Goal: Find specific page/section: Find specific page/section

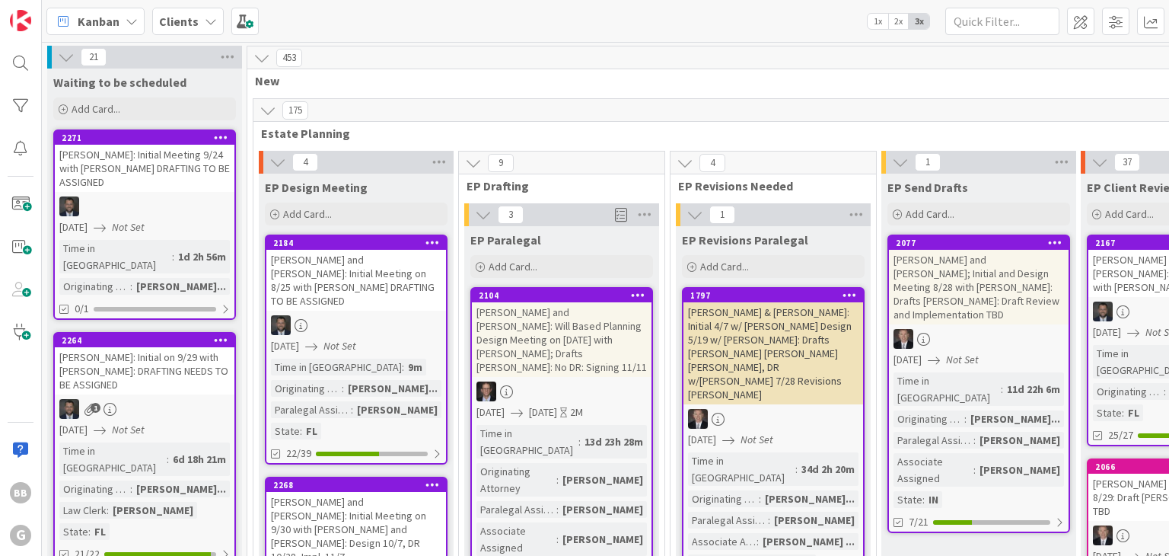
click at [268, 110] on icon at bounding box center [268, 110] width 17 height 17
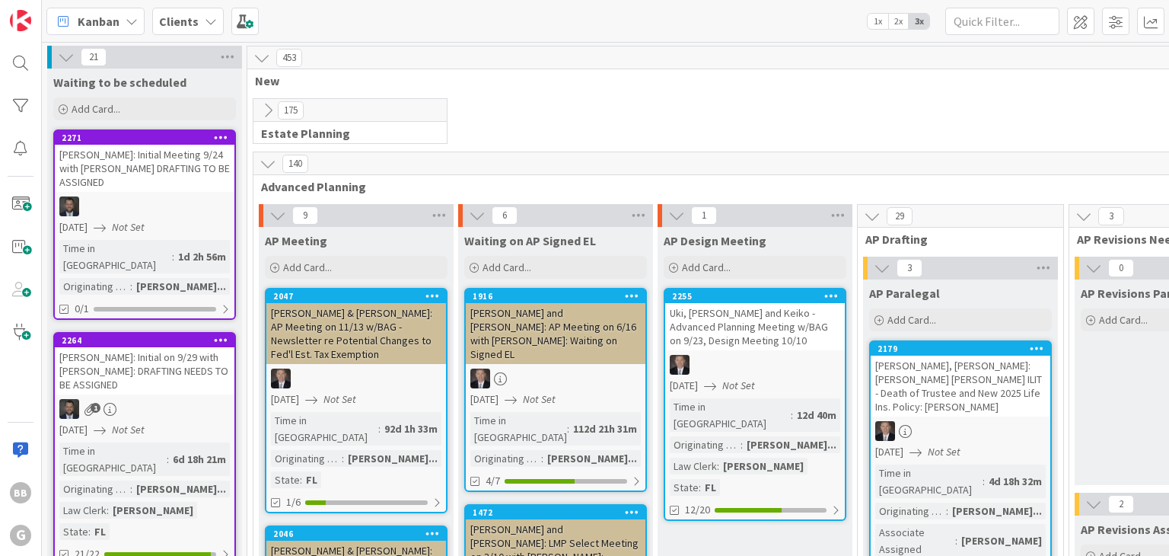
click at [262, 114] on icon at bounding box center [268, 110] width 17 height 17
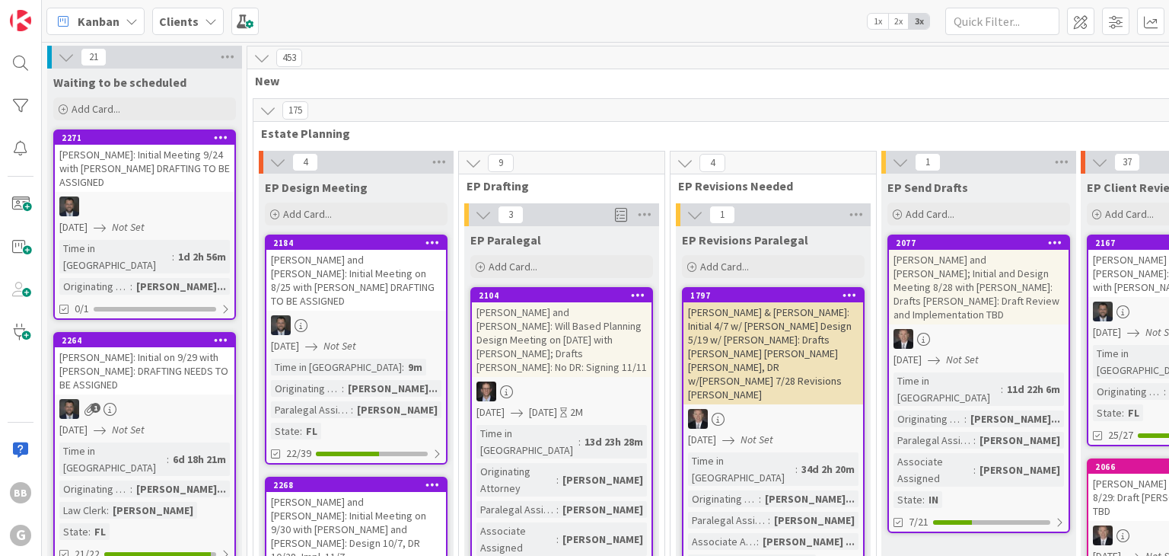
click at [265, 49] on icon at bounding box center [262, 57] width 17 height 17
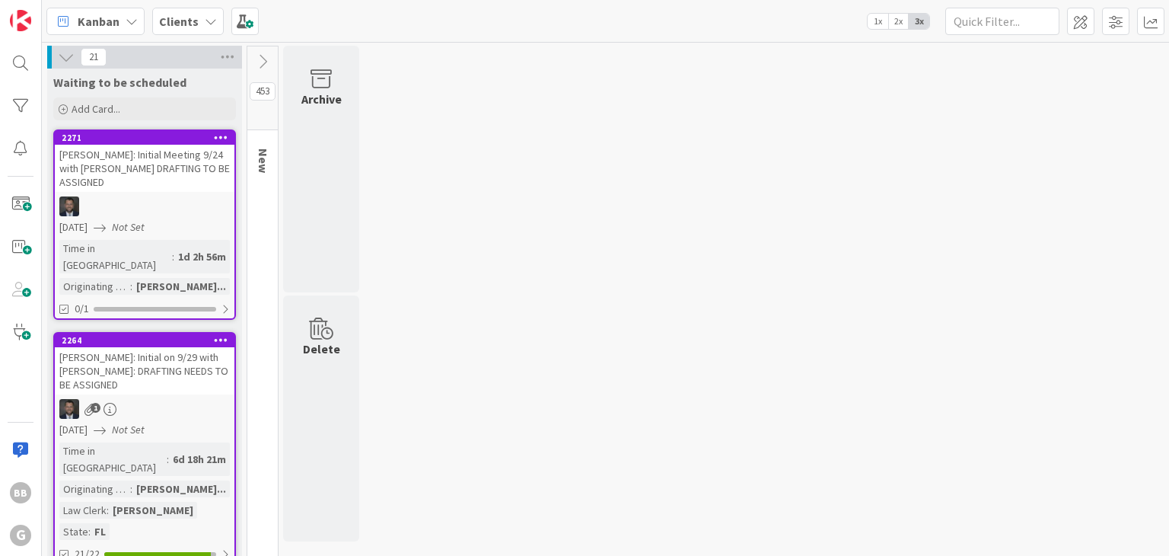
click at [265, 60] on icon at bounding box center [262, 61] width 17 height 17
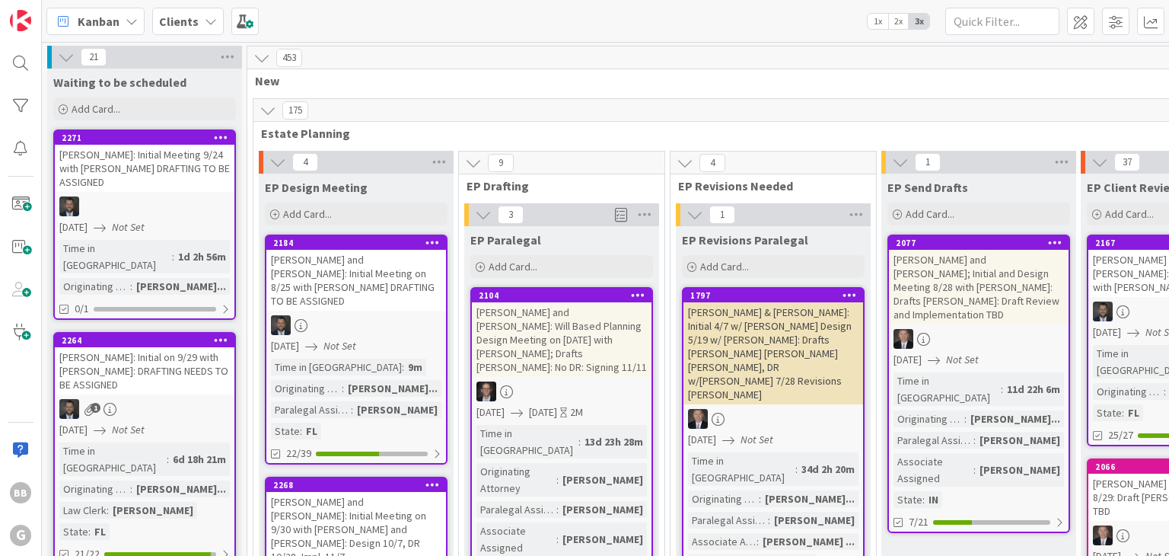
click at [185, 25] on b "Clients" at bounding box center [179, 21] width 40 height 15
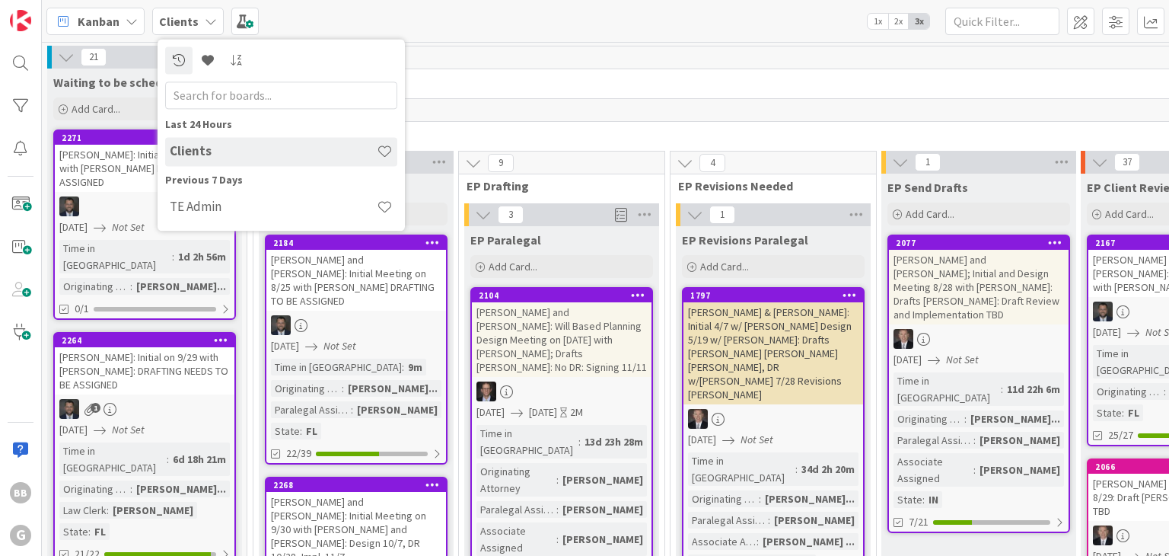
click at [265, 101] on input "text" at bounding box center [281, 94] width 232 height 27
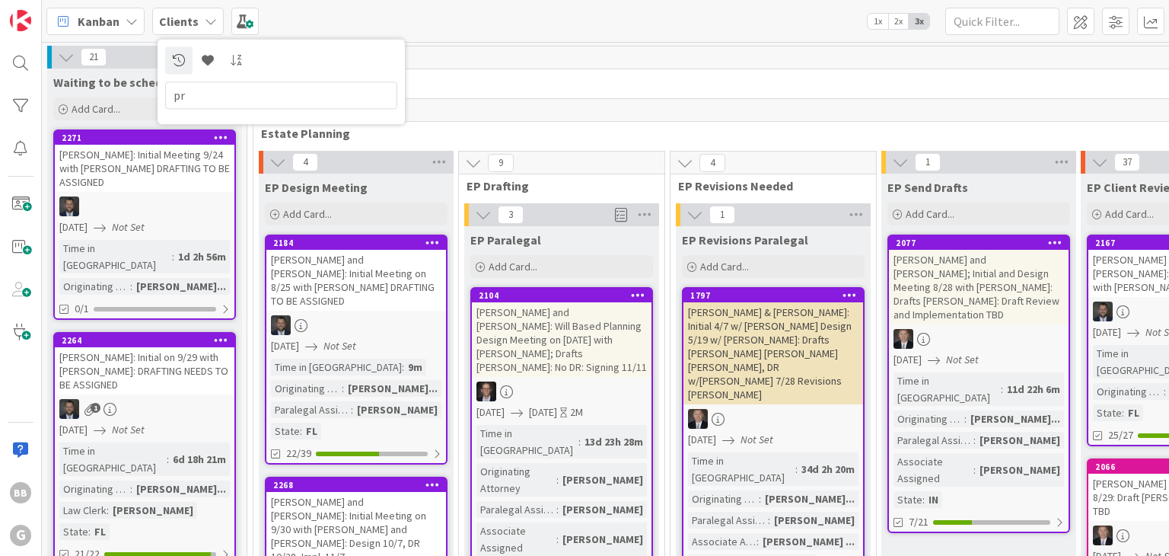
type input "p"
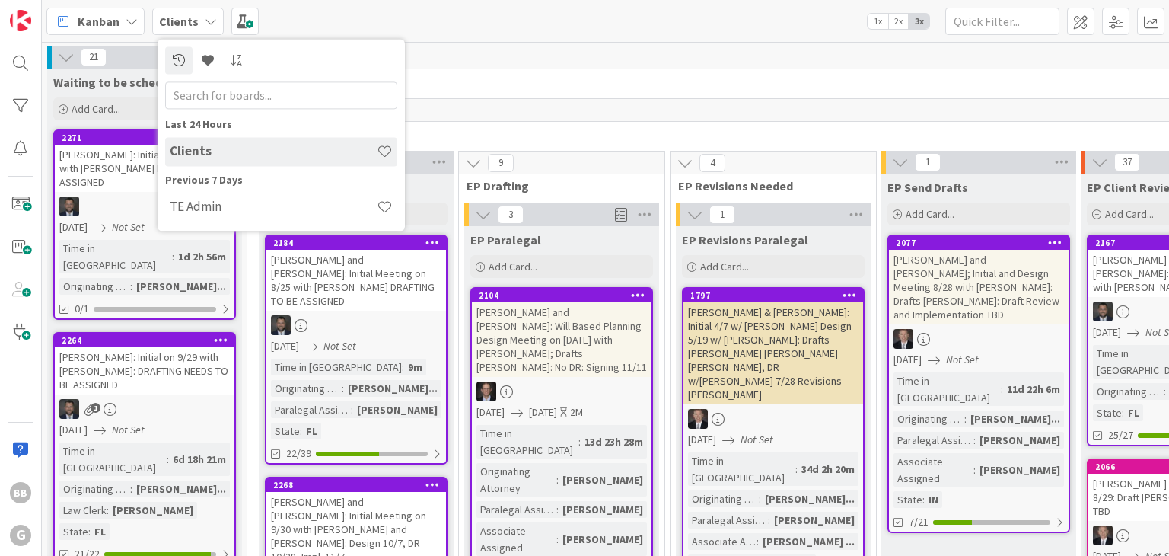
click at [324, 7] on div "Kanban Clients Last 24 Hours Clients Previous 7 Days TE Admin 1x 2x 3x" at bounding box center [606, 21] width 1128 height 42
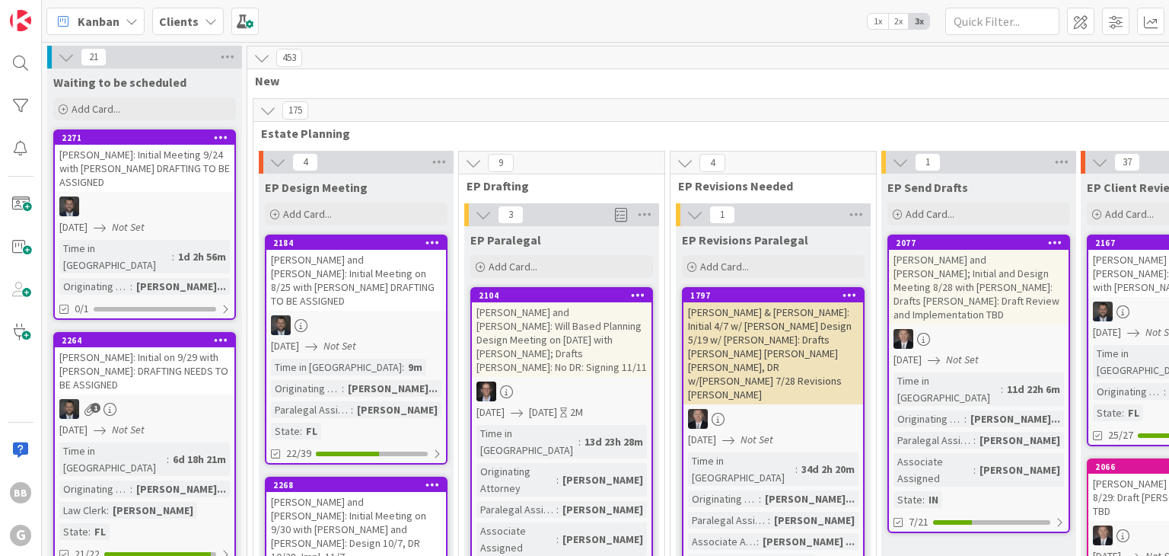
click at [65, 59] on icon at bounding box center [66, 57] width 17 height 17
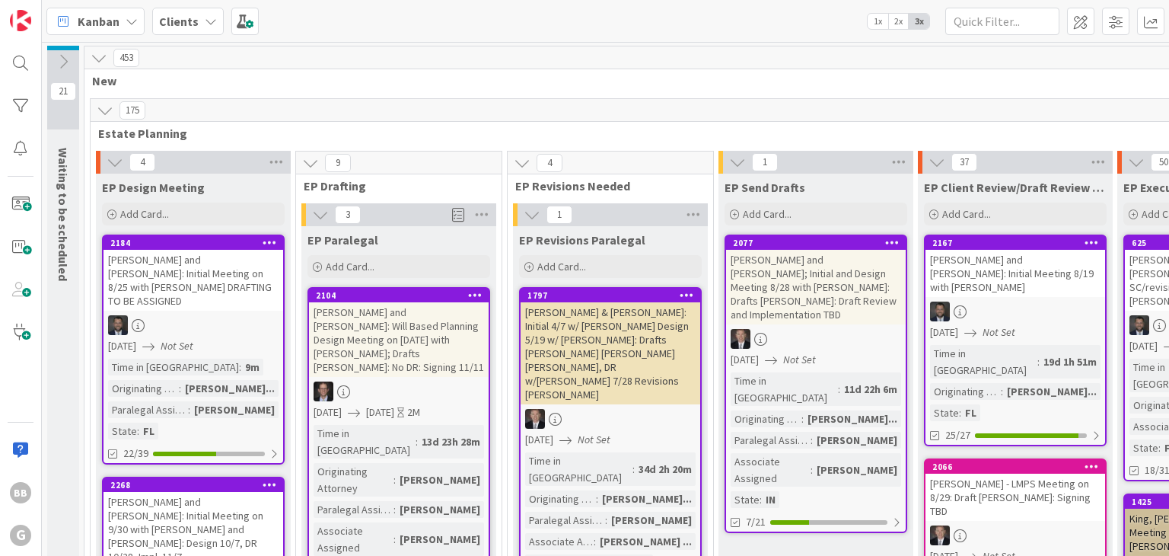
click at [61, 56] on icon at bounding box center [63, 61] width 17 height 17
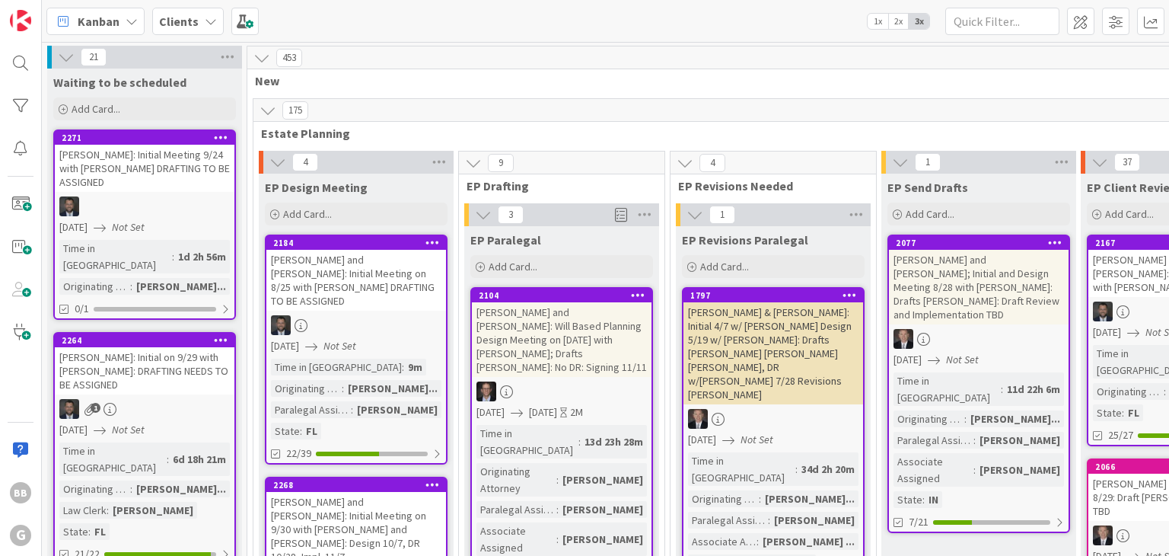
click at [259, 58] on icon at bounding box center [262, 57] width 17 height 17
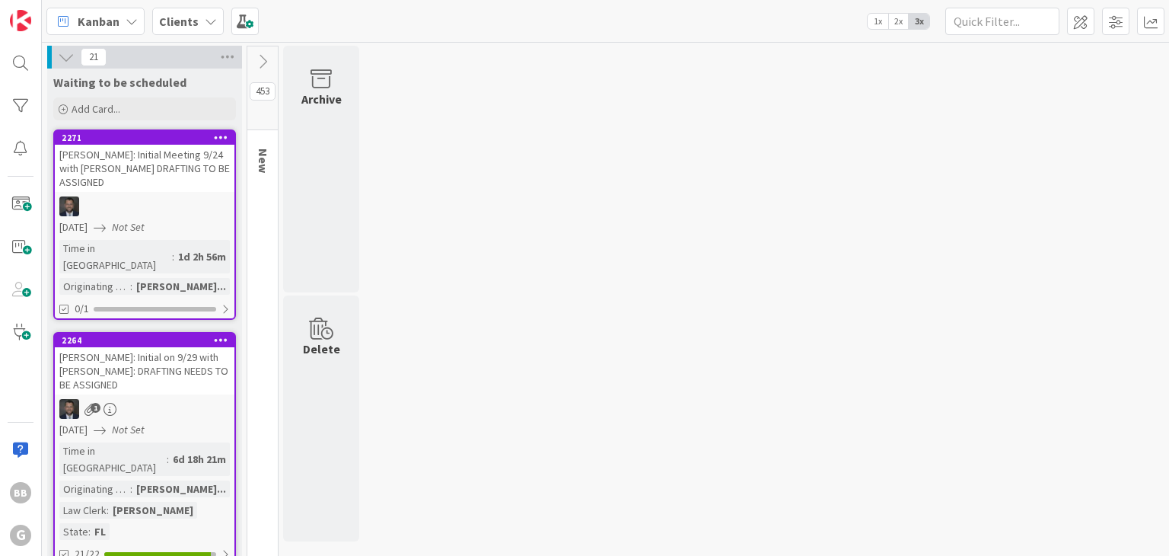
click at [262, 62] on icon at bounding box center [262, 61] width 17 height 17
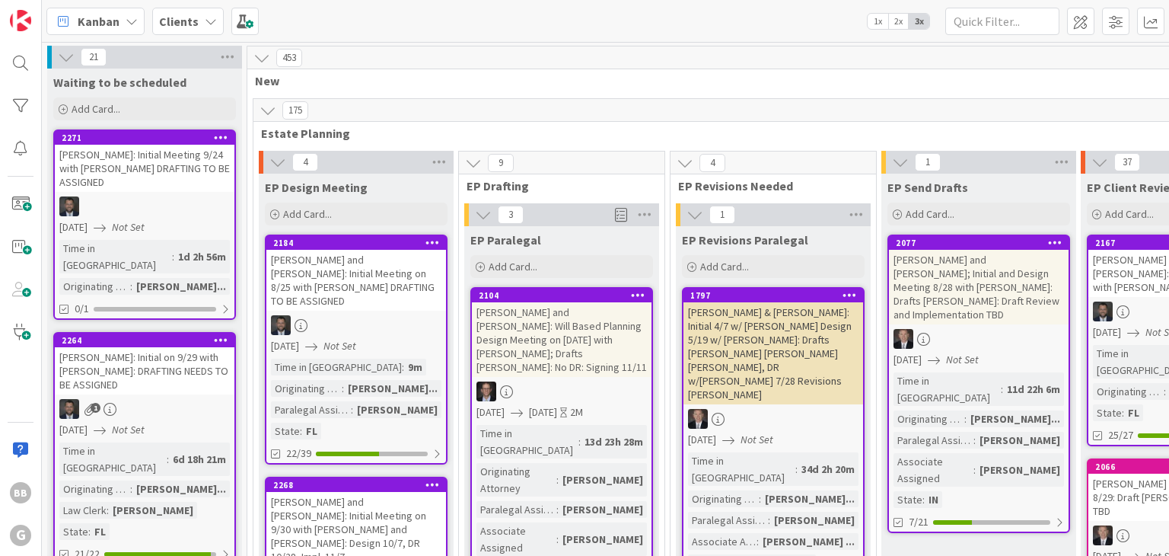
drag, startPoint x: 264, startPoint y: 123, endPoint x: 264, endPoint y: 111, distance: 12.2
click at [264, 111] on icon at bounding box center [268, 110] width 17 height 17
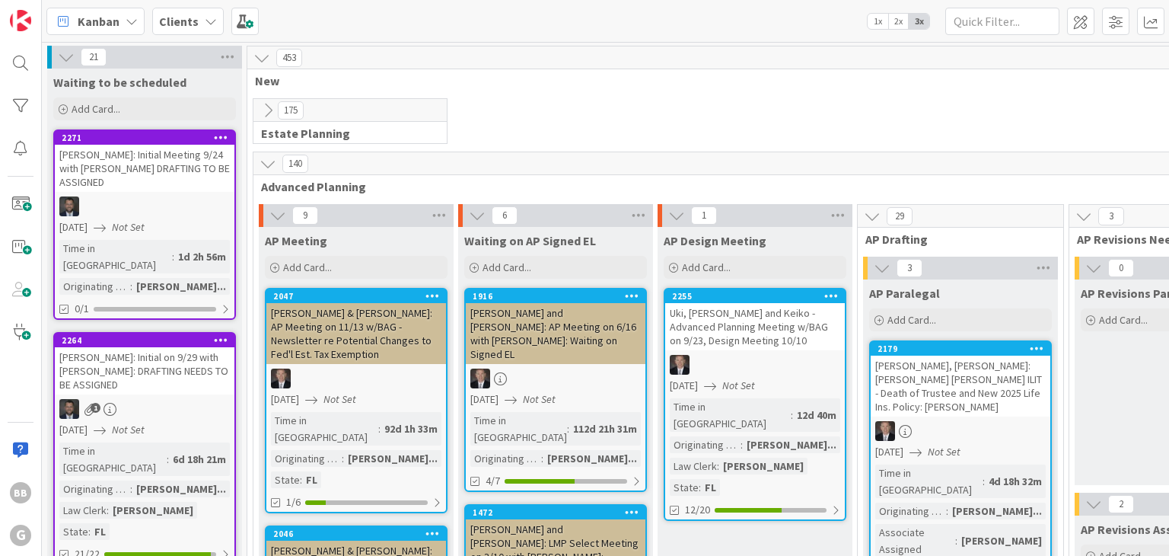
click at [270, 162] on icon at bounding box center [268, 163] width 17 height 17
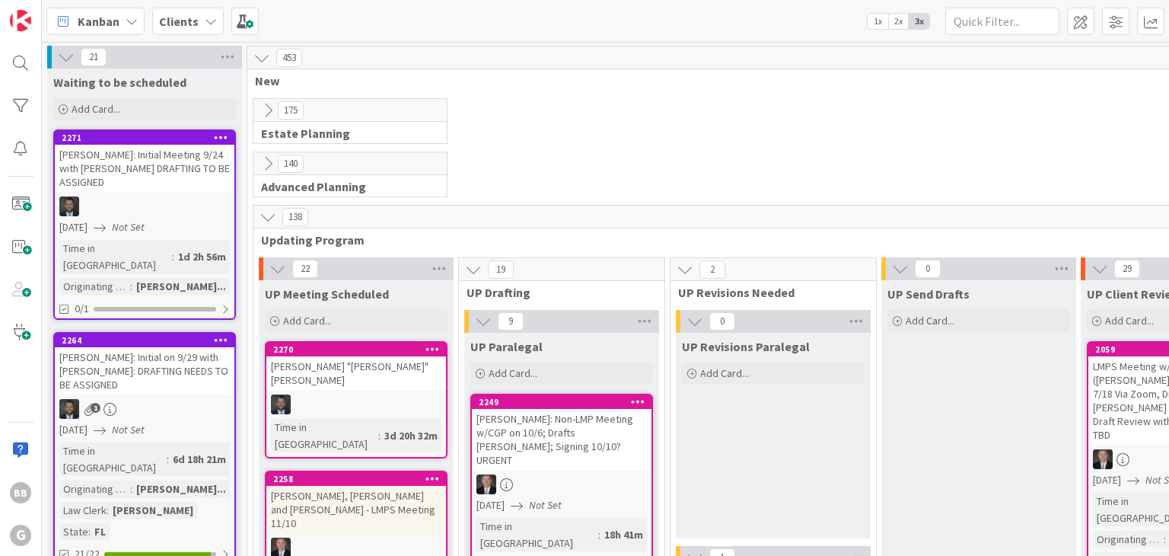
click at [270, 214] on icon at bounding box center [268, 217] width 17 height 17
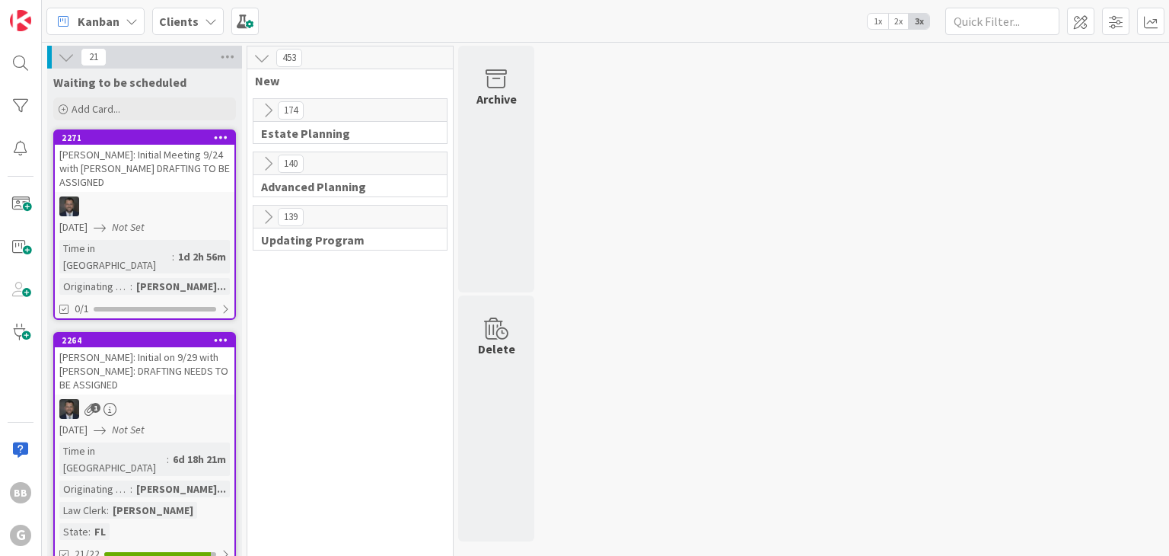
click at [193, 30] on span "Clients" at bounding box center [179, 21] width 40 height 18
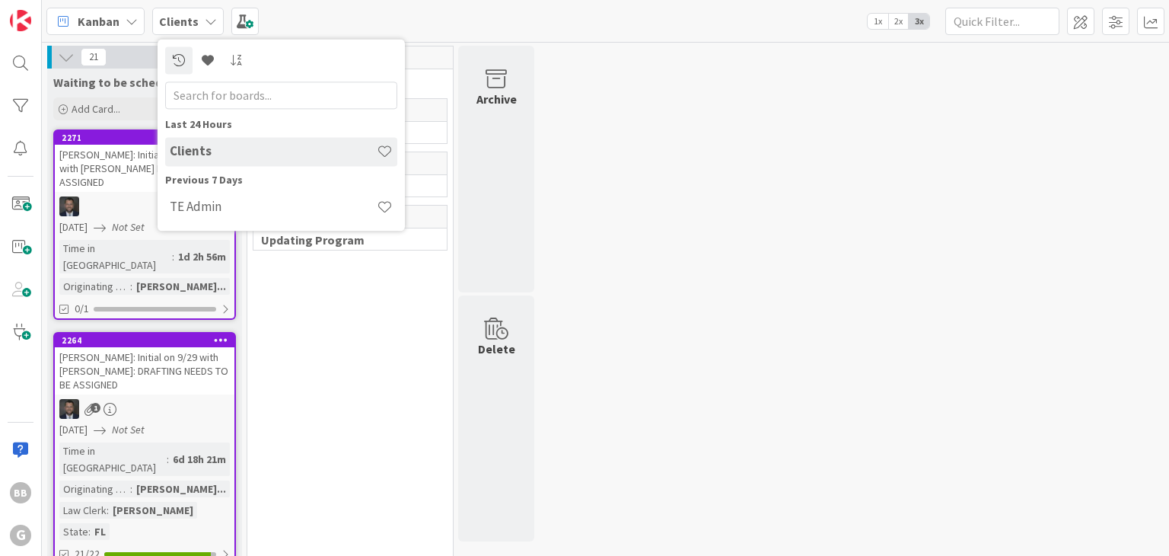
click at [329, 8] on div "Kanban Clients Last 24 Hours Clients Previous 7 Days TE Admin 1x 2x 3x" at bounding box center [606, 21] width 1128 height 42
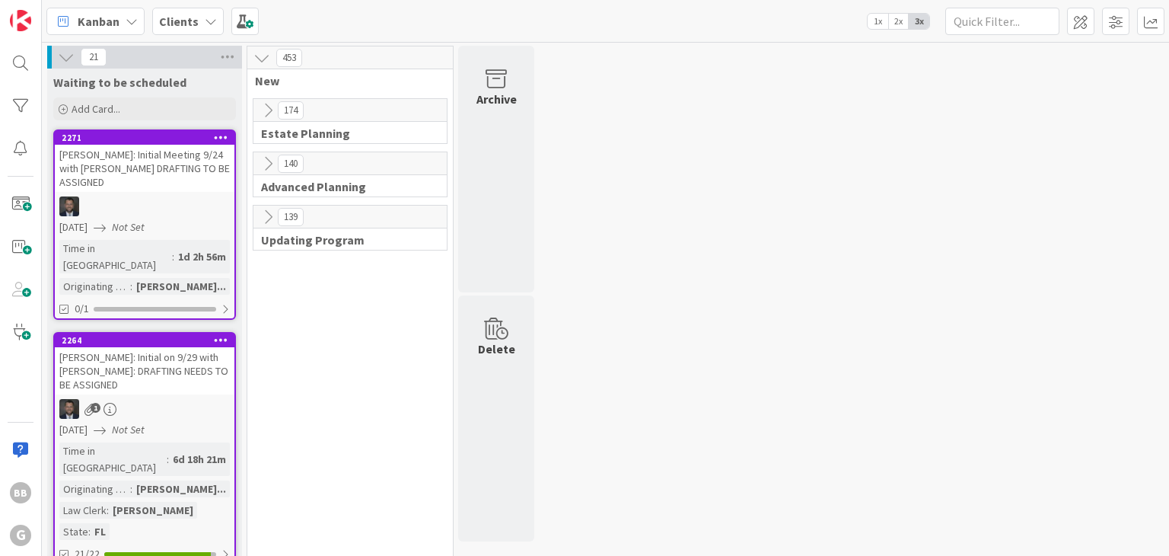
click at [271, 113] on icon at bounding box center [268, 110] width 17 height 17
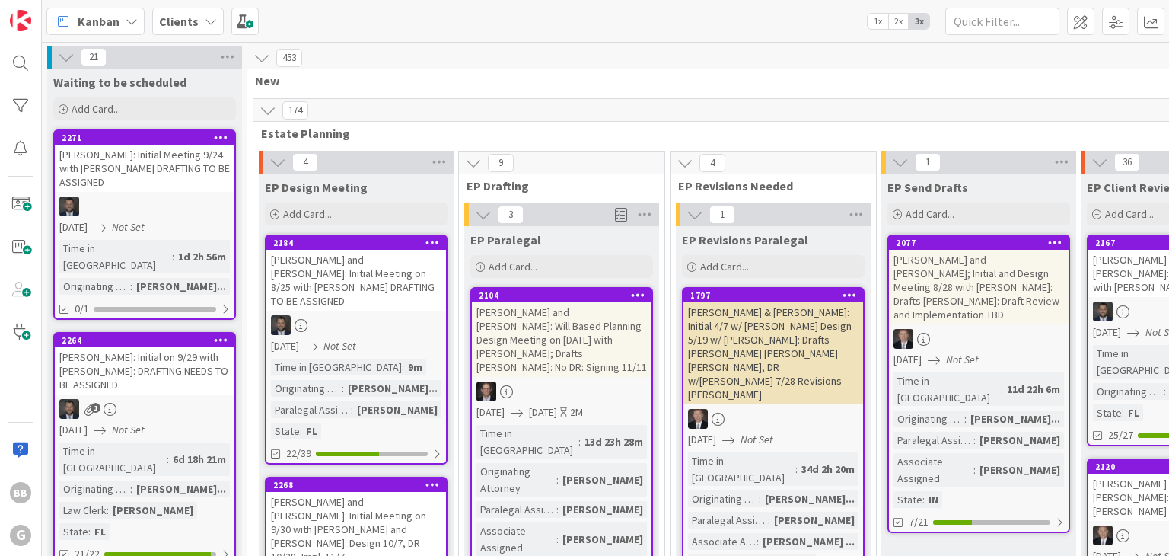
click at [127, 28] on div "Kanban" at bounding box center [95, 21] width 98 height 27
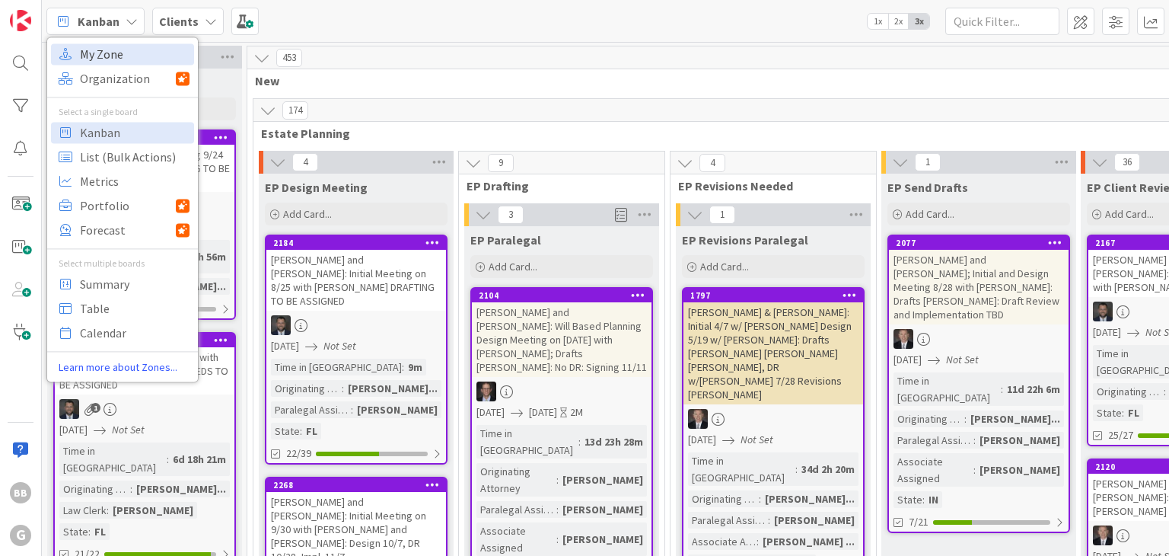
click at [119, 53] on span "My Zone" at bounding box center [135, 54] width 110 height 23
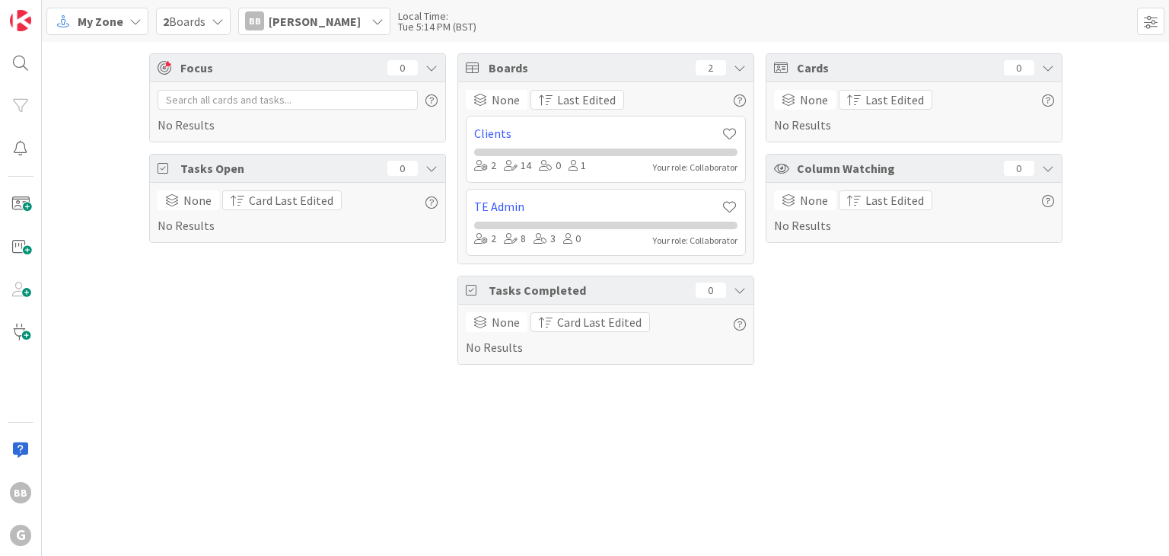
click at [356, 19] on div "BB Braxton Bowen" at bounding box center [314, 21] width 152 height 27
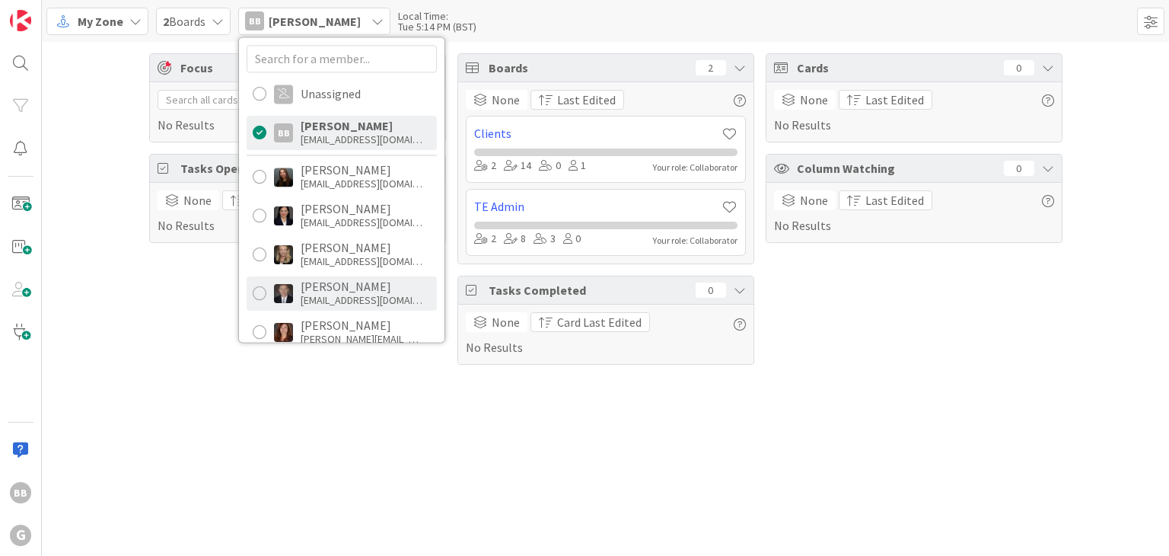
click at [335, 298] on div "bgalbraith@gwtrust.law" at bounding box center [362, 300] width 122 height 14
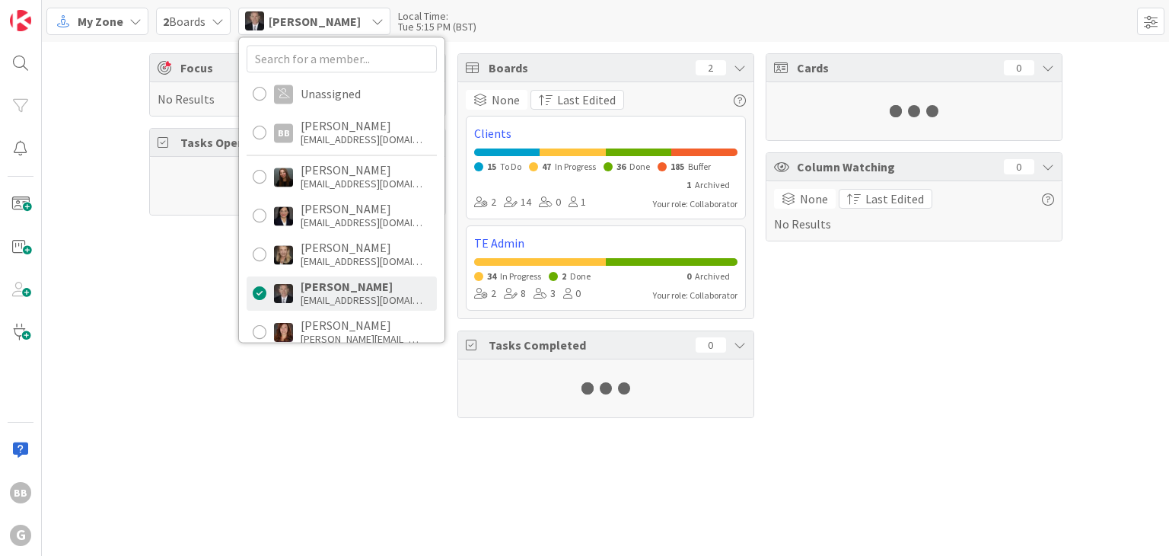
click at [361, 438] on div "Focus 0 No Results Tasks Open 0 Boards 2 None Last Edited Clients 15 To Do 47 I…" at bounding box center [606, 299] width 1128 height 514
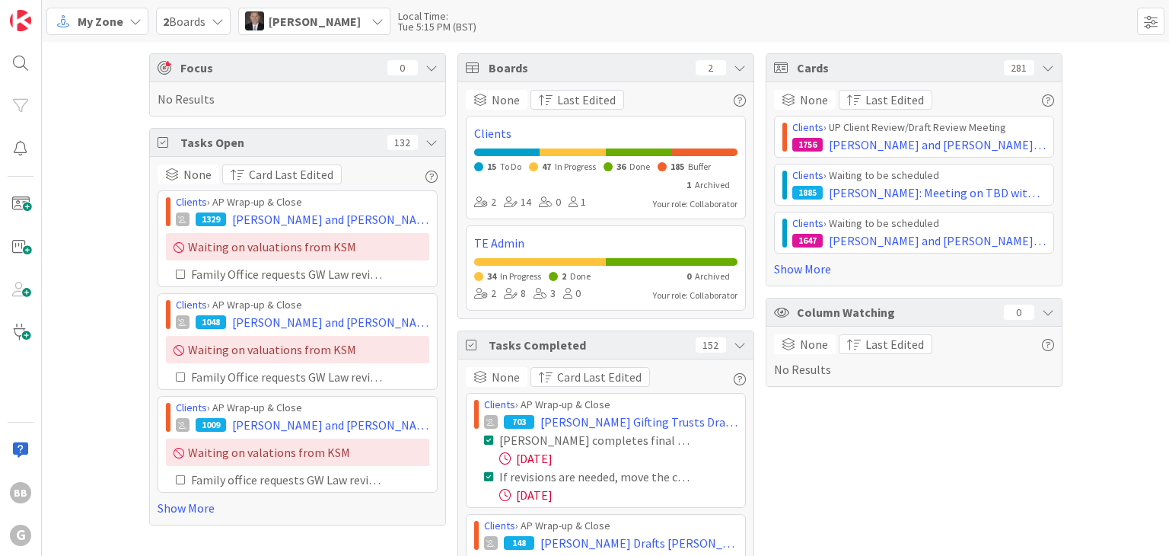
click at [341, 24] on span "[PERSON_NAME]" at bounding box center [315, 21] width 92 height 18
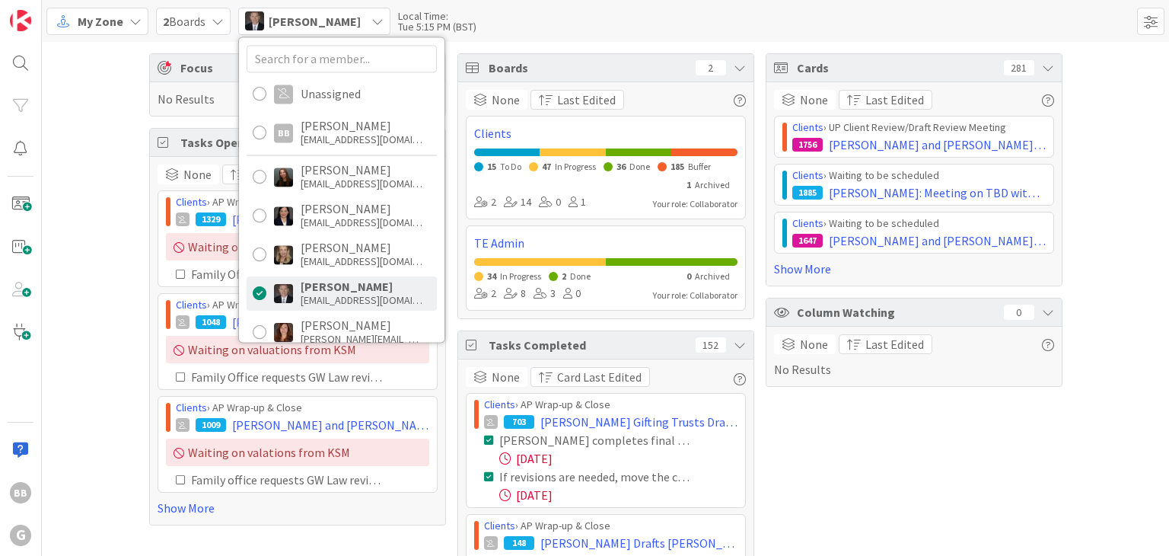
click at [104, 209] on div "Focus 0 No Results Tasks Open 132 None Card Last Edited Clients › AP Wrap-up & …" at bounding box center [606, 363] width 1128 height 643
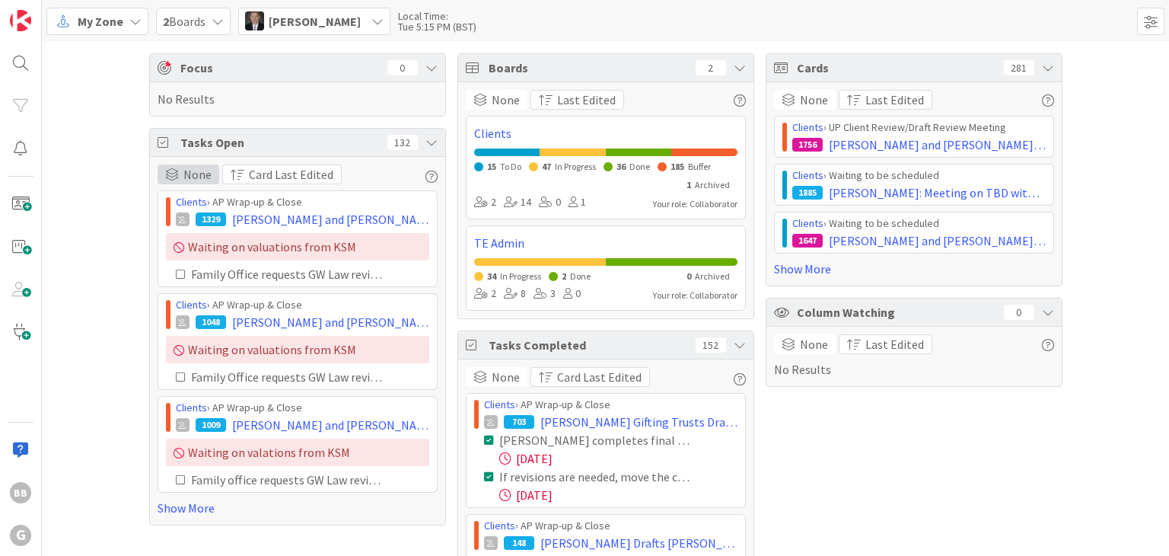
click at [193, 180] on span "None" at bounding box center [197, 174] width 28 height 18
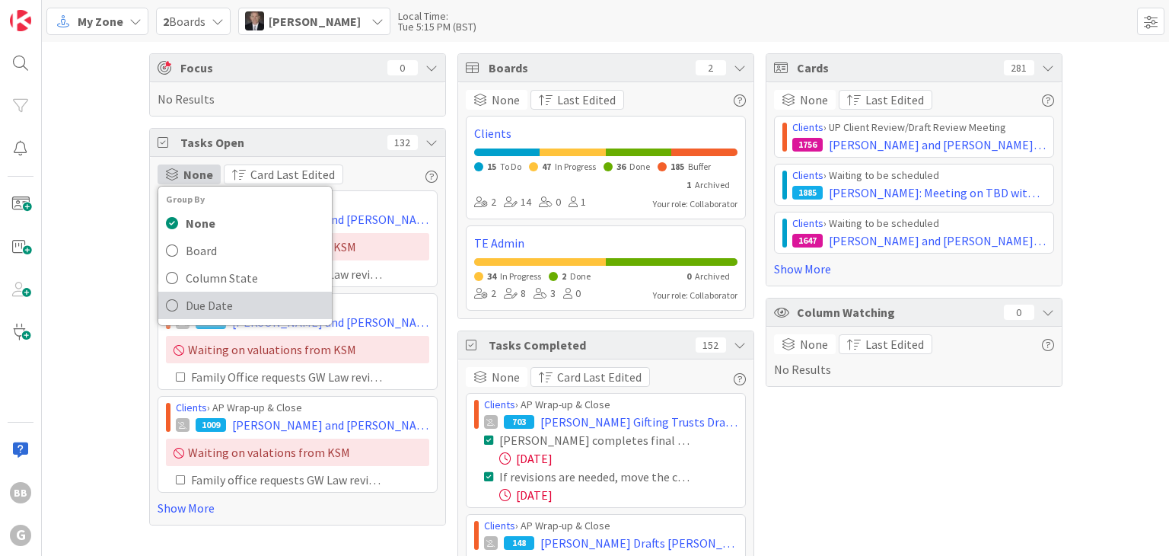
click at [219, 304] on span "Due Date" at bounding box center [255, 305] width 139 height 23
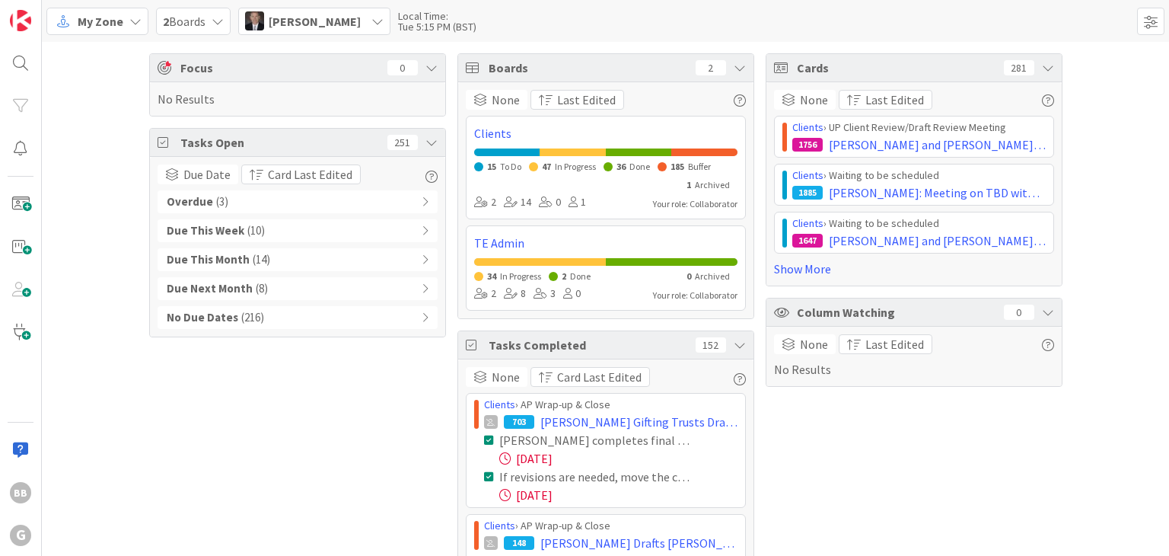
click at [411, 197] on div "Overdue ( 3 )" at bounding box center [298, 201] width 280 height 23
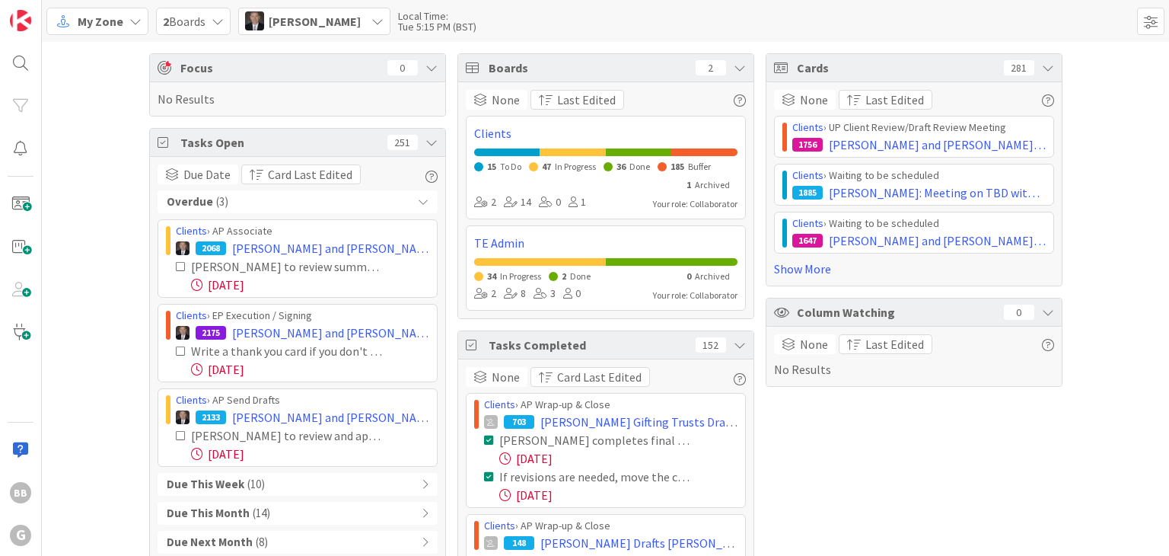
click at [418, 198] on icon at bounding box center [423, 201] width 11 height 11
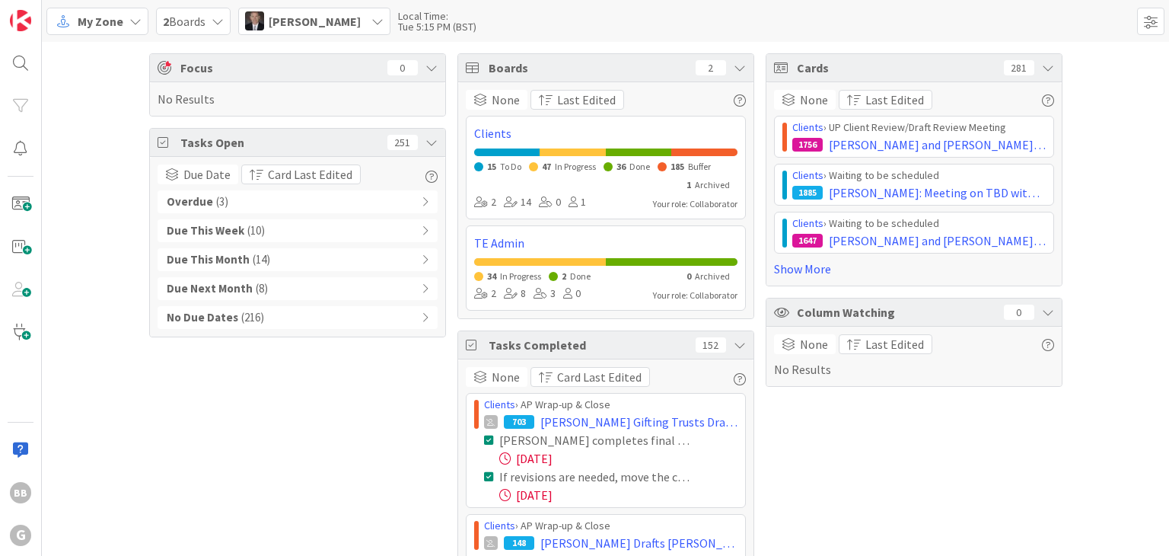
drag, startPoint x: 929, startPoint y: 312, endPoint x: 85, endPoint y: 110, distance: 867.6
click at [84, 113] on div "Focus 0 No Results Tasks Open 251 Due Date Group By None Board Column State Due…" at bounding box center [606, 363] width 1128 height 643
click at [133, 107] on div "Focus 0 No Results Tasks Open 251 Due Date Group By None Board Column State Due…" at bounding box center [606, 363] width 1128 height 643
drag, startPoint x: 934, startPoint y: 316, endPoint x: 791, endPoint y: 321, distance: 143.2
click at [769, 338] on div "Column Watching 0 None Last Edited No Results" at bounding box center [914, 342] width 297 height 89
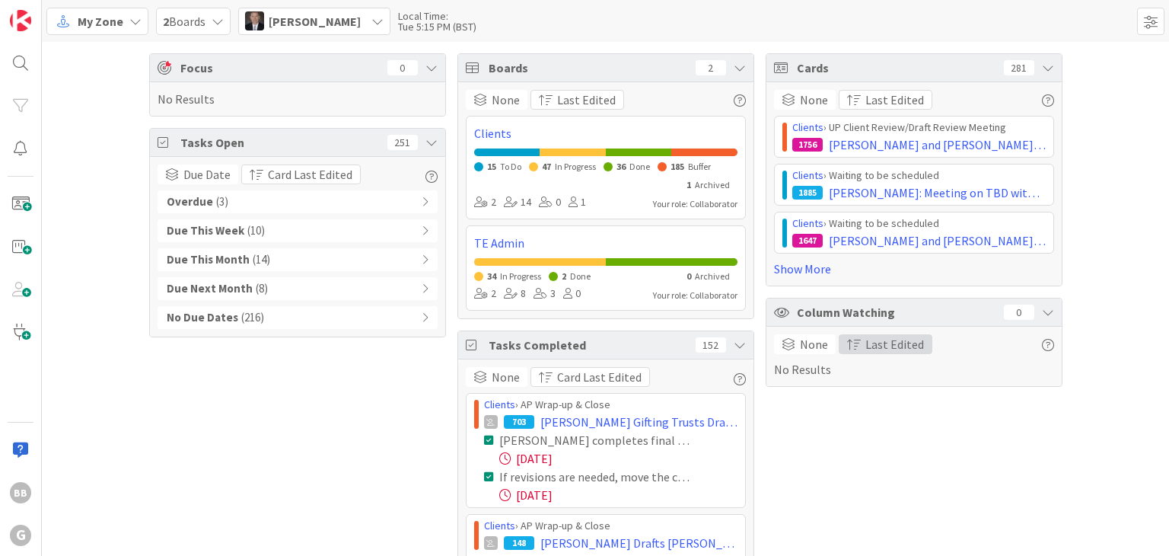
drag, startPoint x: 828, startPoint y: 311, endPoint x: 847, endPoint y: 350, distance: 43.2
click at [838, 361] on div "Column Watching 0 None Last Edited No Results" at bounding box center [914, 342] width 297 height 89
click at [1046, 306] on icon at bounding box center [1048, 312] width 12 height 12
click at [1048, 306] on icon at bounding box center [1048, 312] width 12 height 12
click at [1150, 33] on span at bounding box center [1150, 21] width 27 height 27
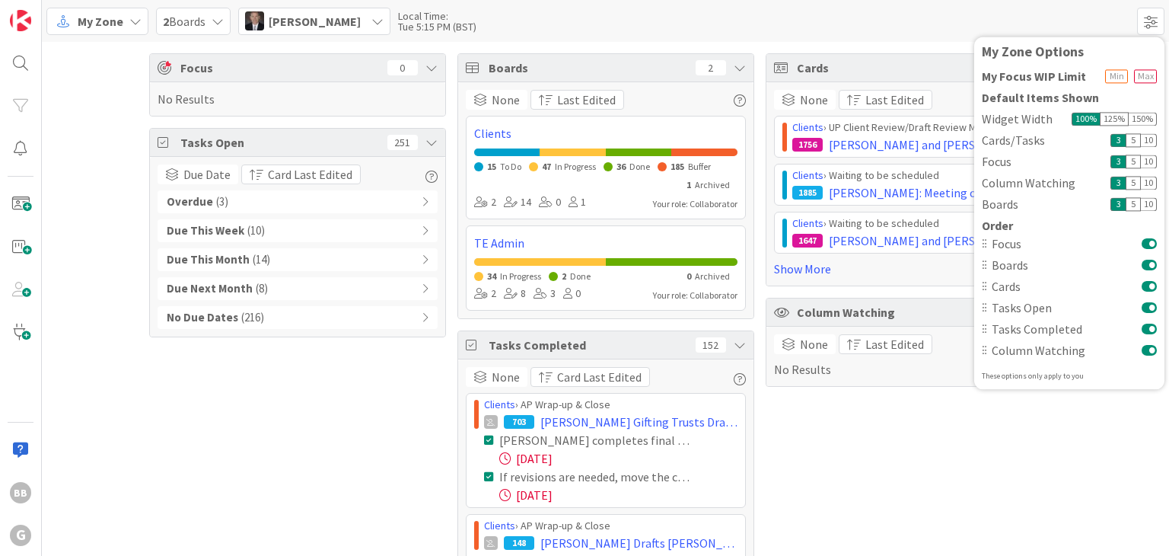
click at [1094, 22] on div "My Zone 2 Boards Brad Galbraith Unassigned BB Braxton Bowen bbowen@gwtrust.law …" at bounding box center [606, 21] width 1128 height 42
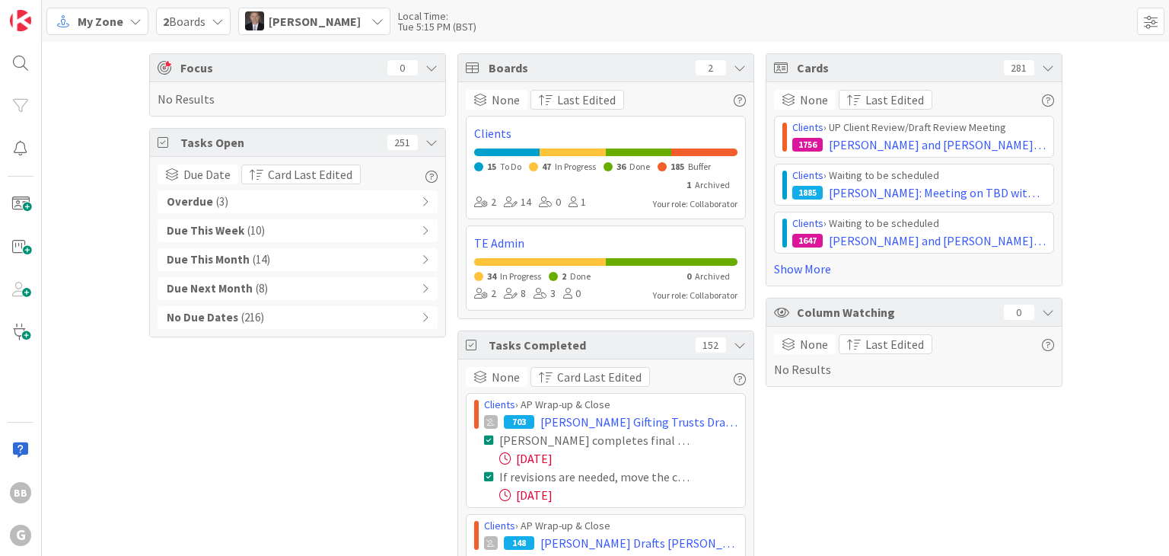
click at [426, 66] on icon at bounding box center [432, 68] width 12 height 12
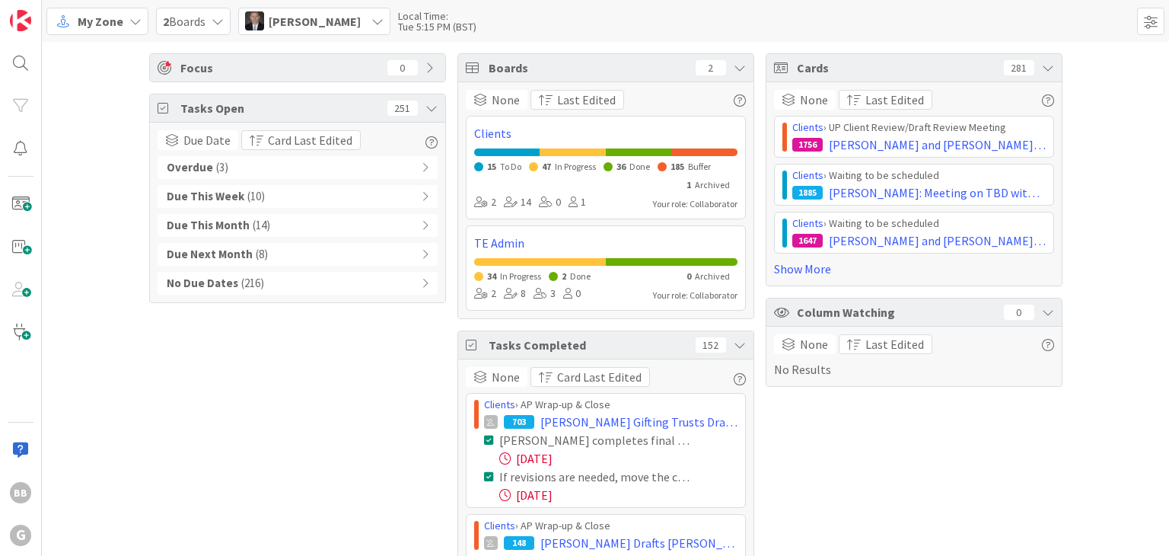
click at [426, 66] on icon at bounding box center [432, 68] width 12 height 12
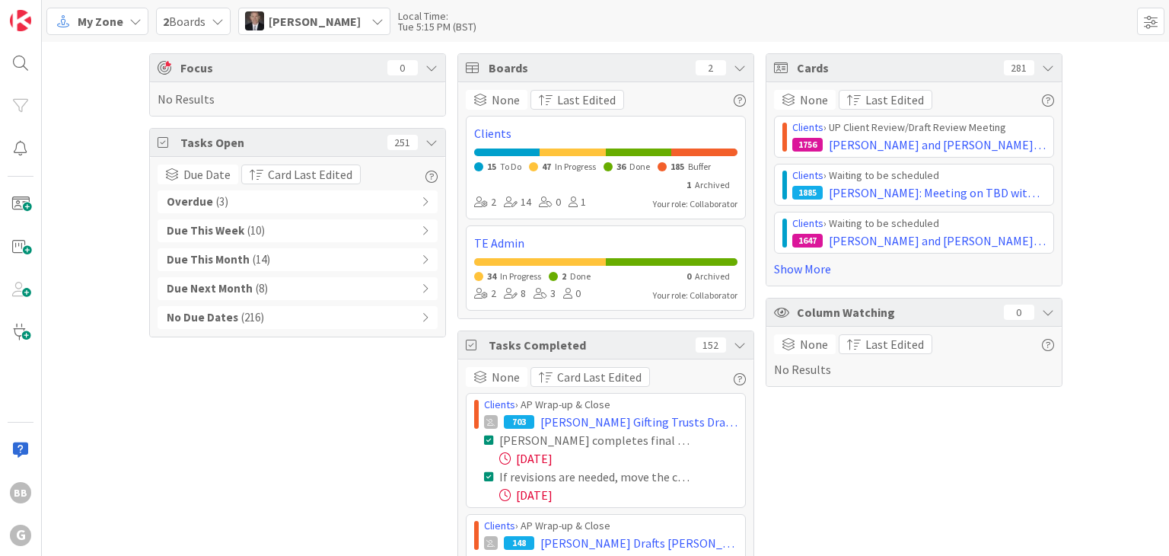
drag, startPoint x: 330, startPoint y: 65, endPoint x: 362, endPoint y: 82, distance: 37.1
click at [362, 83] on div "Focus 0 No Results" at bounding box center [297, 84] width 297 height 63
drag, startPoint x: 353, startPoint y: 73, endPoint x: 264, endPoint y: 83, distance: 88.9
click at [264, 83] on div "No Results" at bounding box center [297, 99] width 295 height 34
drag, startPoint x: 152, startPoint y: 68, endPoint x: 216, endPoint y: 102, distance: 72.6
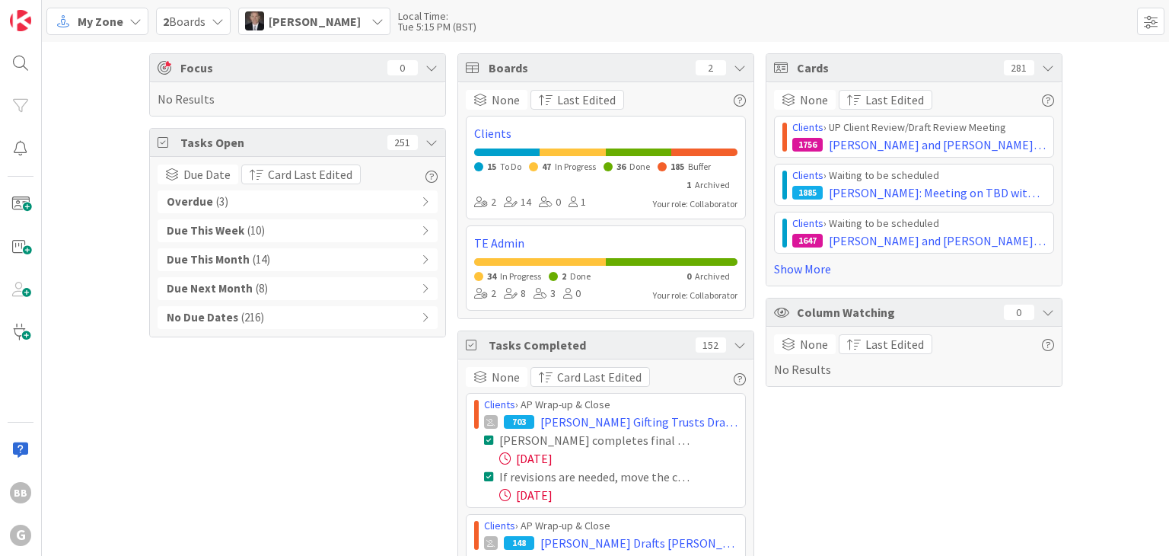
click at [219, 80] on div "Focus 0" at bounding box center [297, 68] width 295 height 28
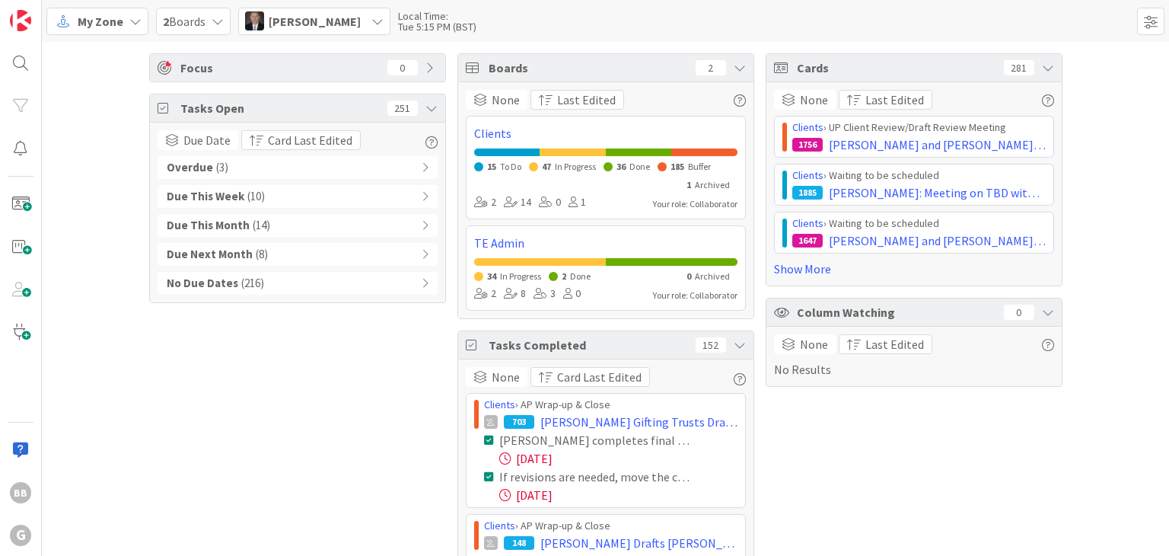
click at [158, 63] on icon at bounding box center [165, 68] width 15 height 14
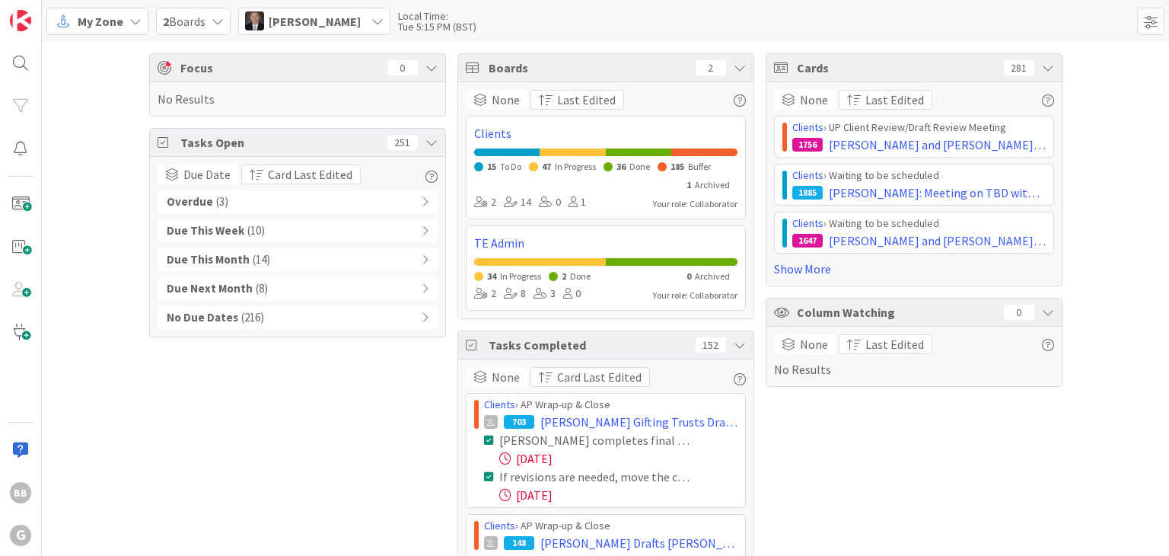
click at [158, 141] on icon at bounding box center [165, 142] width 15 height 12
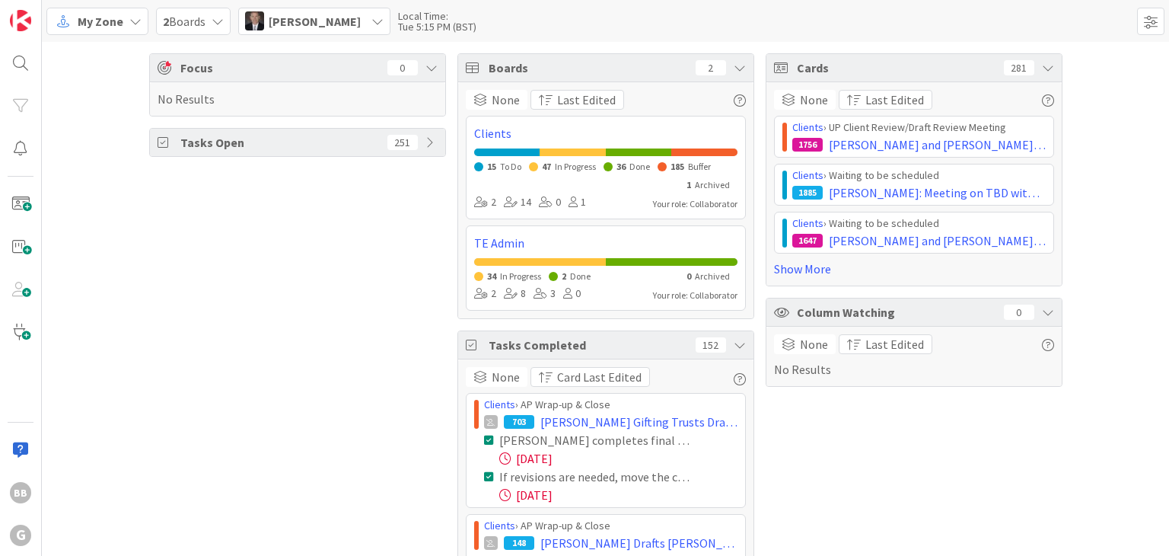
click at [158, 142] on icon at bounding box center [165, 142] width 15 height 12
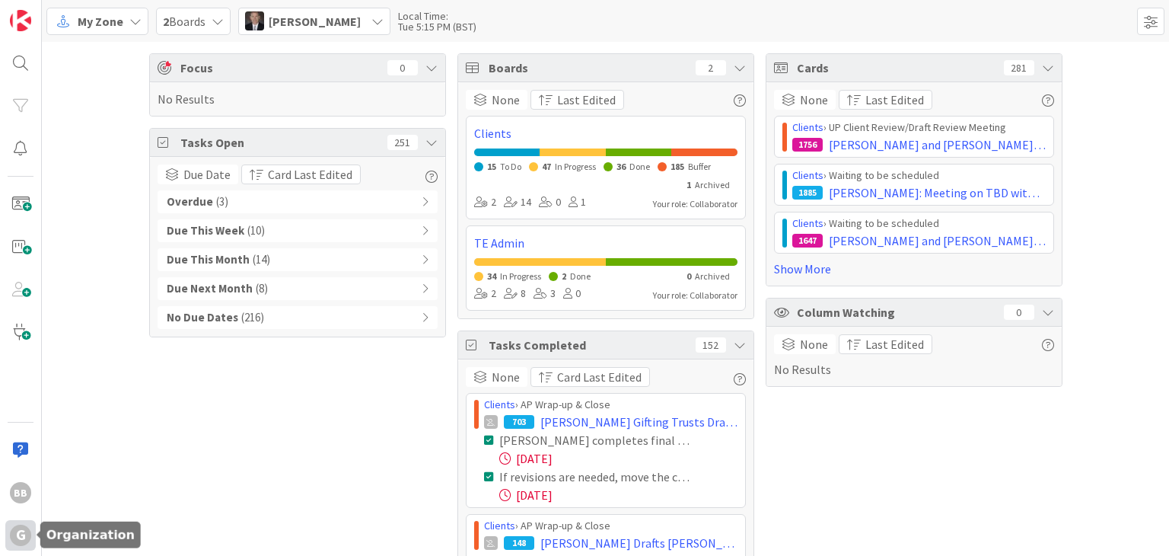
click at [24, 529] on div "G" at bounding box center [20, 535] width 21 height 21
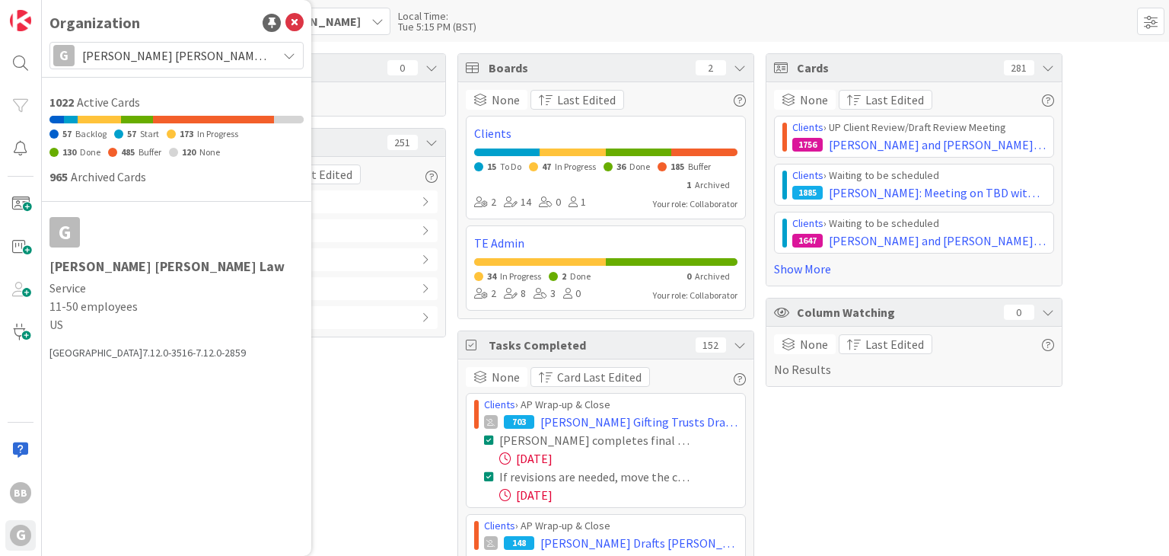
click at [333, 445] on div "Focus 0 No Results Tasks Open 251 Due Date Card Last Edited Overdue ( 3 ) Due T…" at bounding box center [297, 363] width 297 height 620
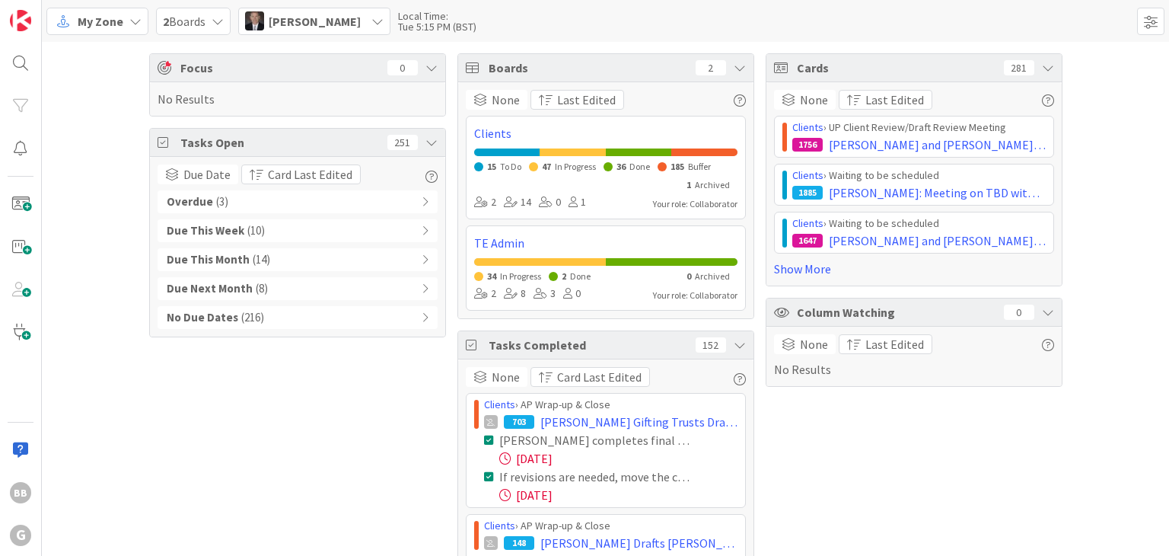
drag, startPoint x: 301, startPoint y: 388, endPoint x: 279, endPoint y: 384, distance: 21.5
click at [279, 384] on div "Focus 0 No Results Tasks Open 251 Due Date Card Last Edited Overdue ( 3 ) Due T…" at bounding box center [297, 363] width 297 height 620
drag, startPoint x: 323, startPoint y: 385, endPoint x: 263, endPoint y: 402, distance: 62.4
click at [263, 402] on div "Focus 0 No Results Tasks Open 251 Due Date Card Last Edited Overdue ( 3 ) Due T…" at bounding box center [297, 363] width 297 height 620
click at [364, 31] on div "[PERSON_NAME]" at bounding box center [314, 21] width 152 height 27
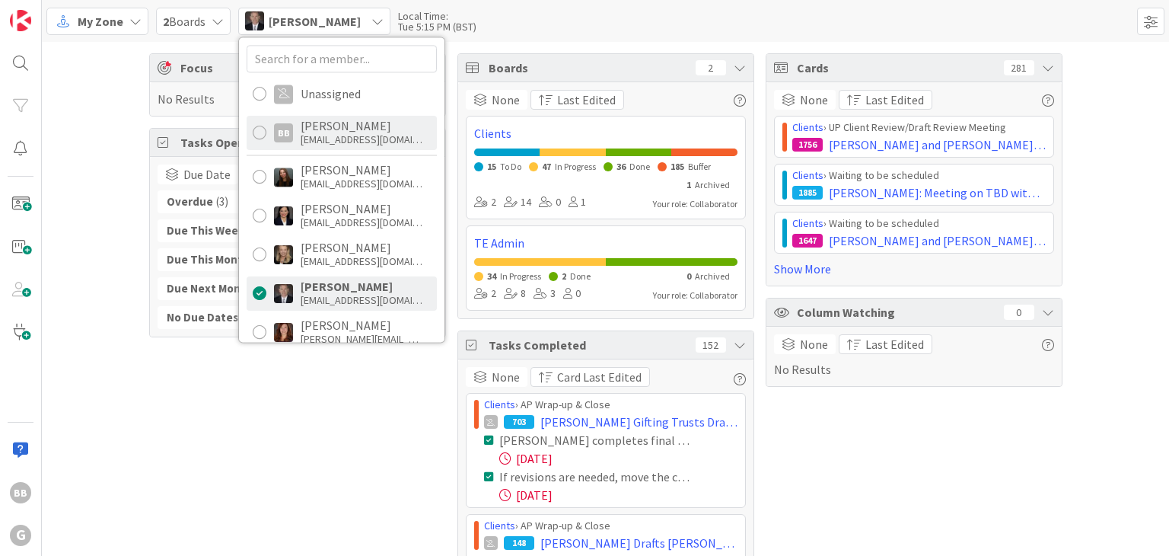
click at [332, 133] on div "bbowen@gwtrust.law" at bounding box center [362, 139] width 122 height 14
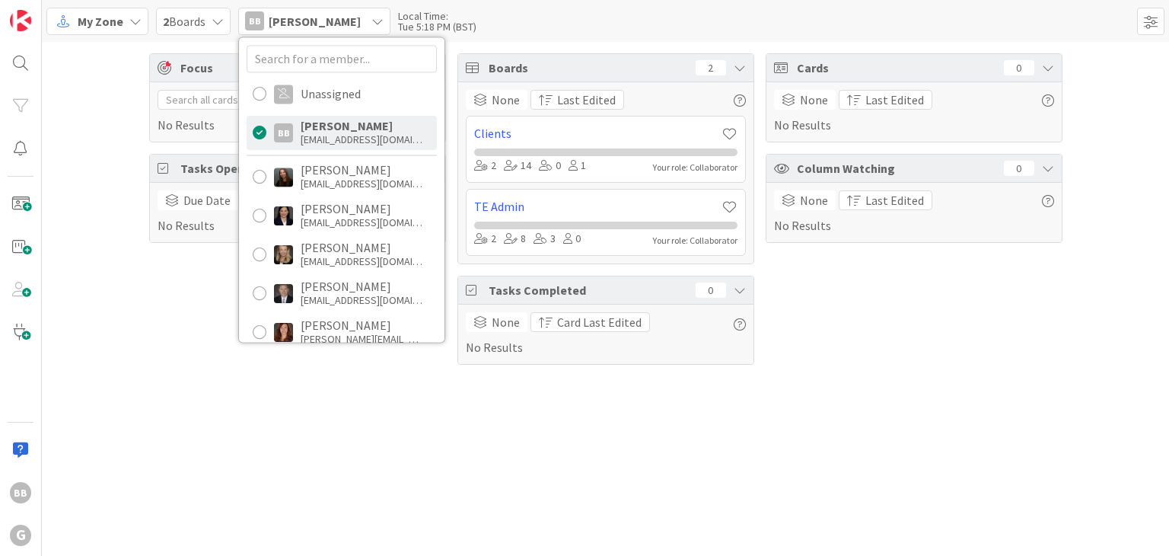
click at [337, 489] on div "Focus 0 No Results Tasks Open 0 Due Date Card Last Edited No Results Boards 2 N…" at bounding box center [606, 299] width 1128 height 514
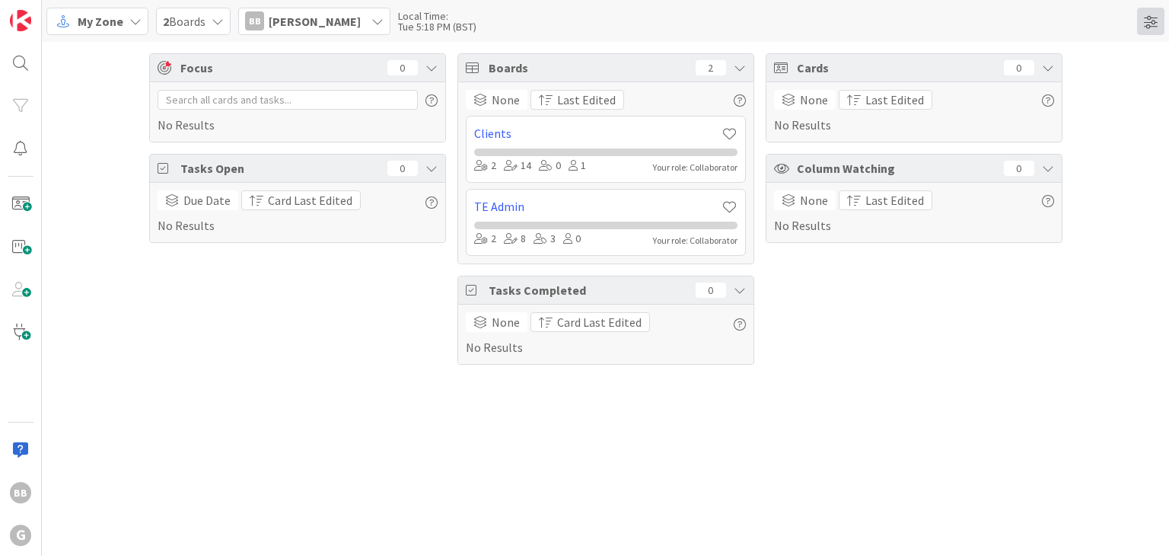
click at [1148, 23] on span at bounding box center [1150, 21] width 27 height 27
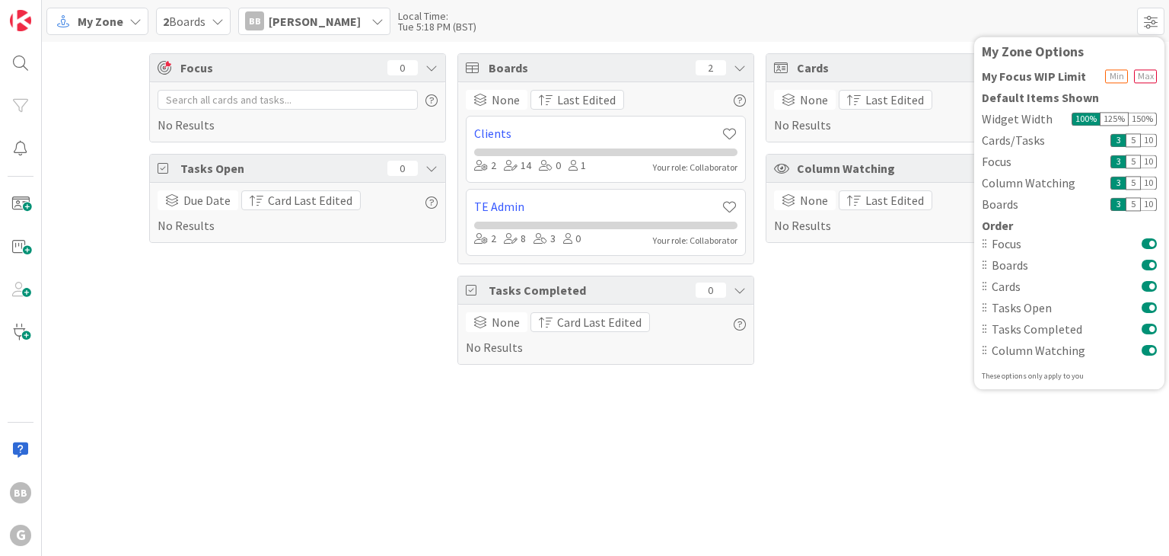
click at [279, 400] on div "Focus 0 No Results Tasks Open 0 Due Date Card Last Edited No Results Boards 2 N…" at bounding box center [606, 299] width 1128 height 514
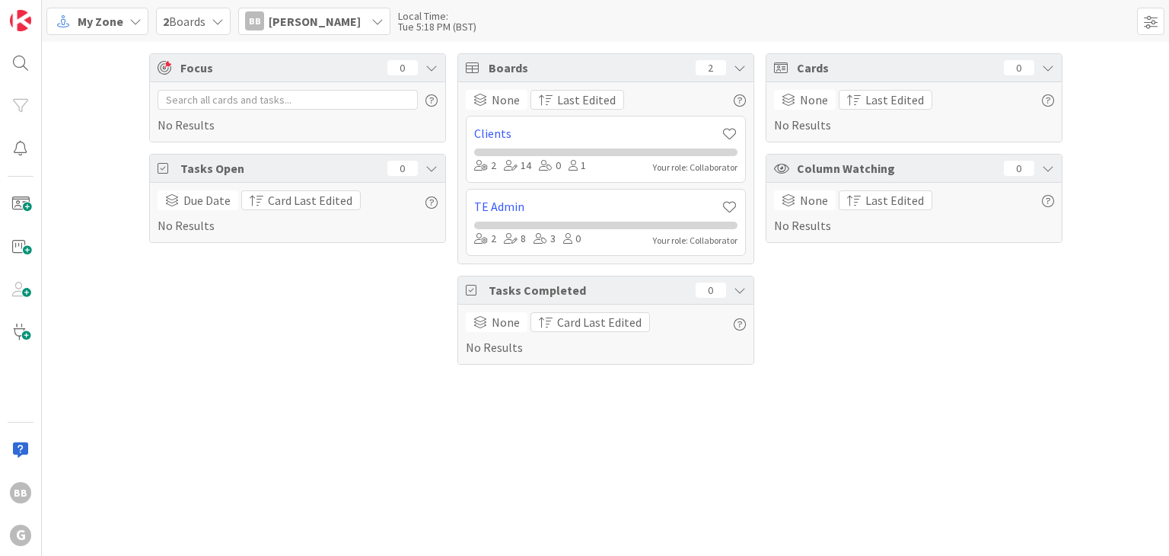
click at [139, 22] on icon at bounding box center [135, 21] width 12 height 12
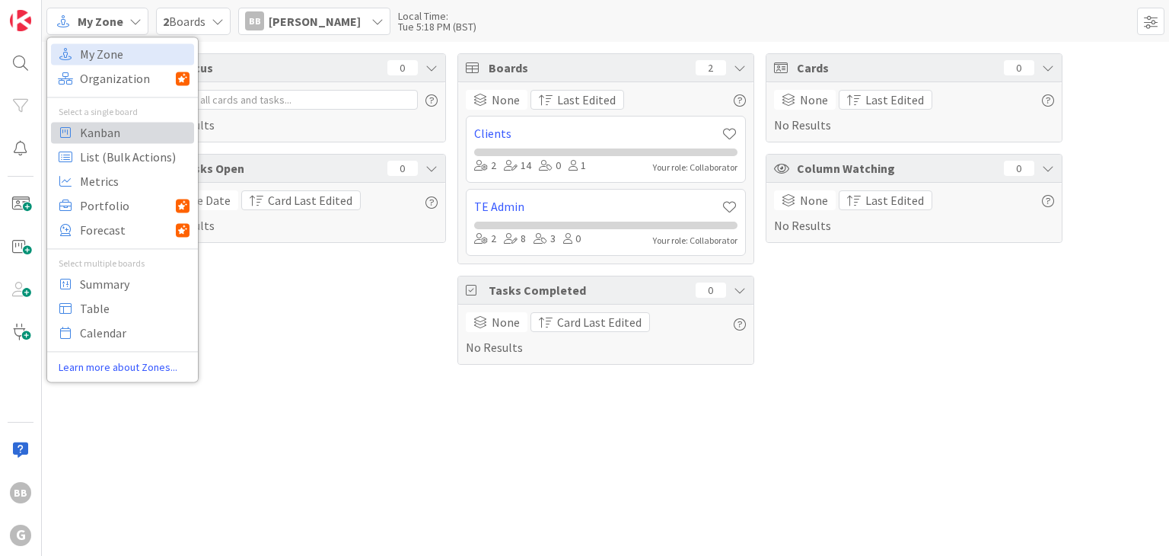
click at [122, 123] on span "Kanban" at bounding box center [135, 132] width 110 height 23
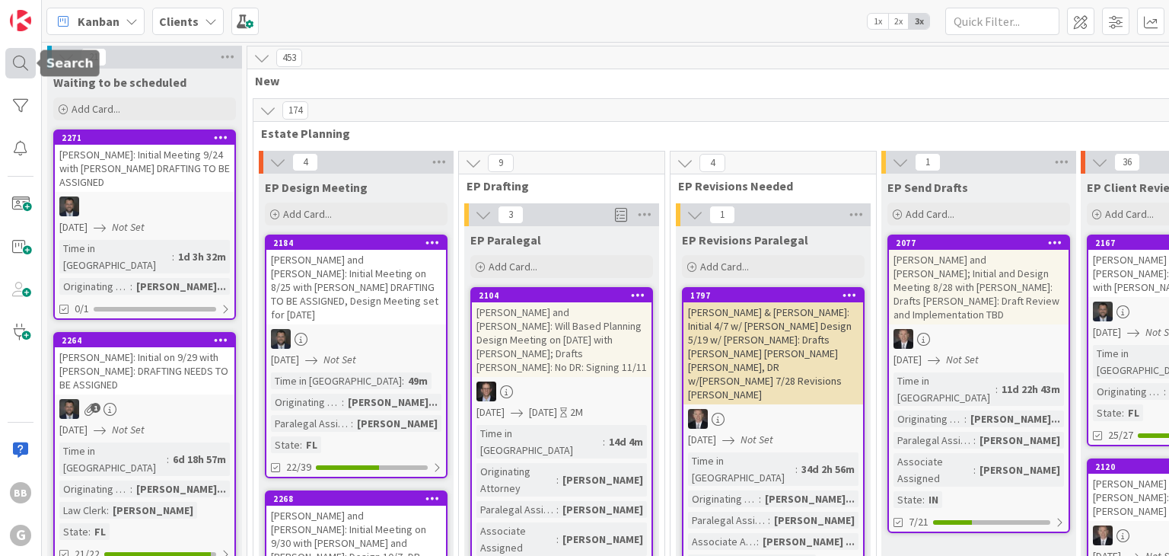
click at [11, 77] on div at bounding box center [20, 63] width 30 height 30
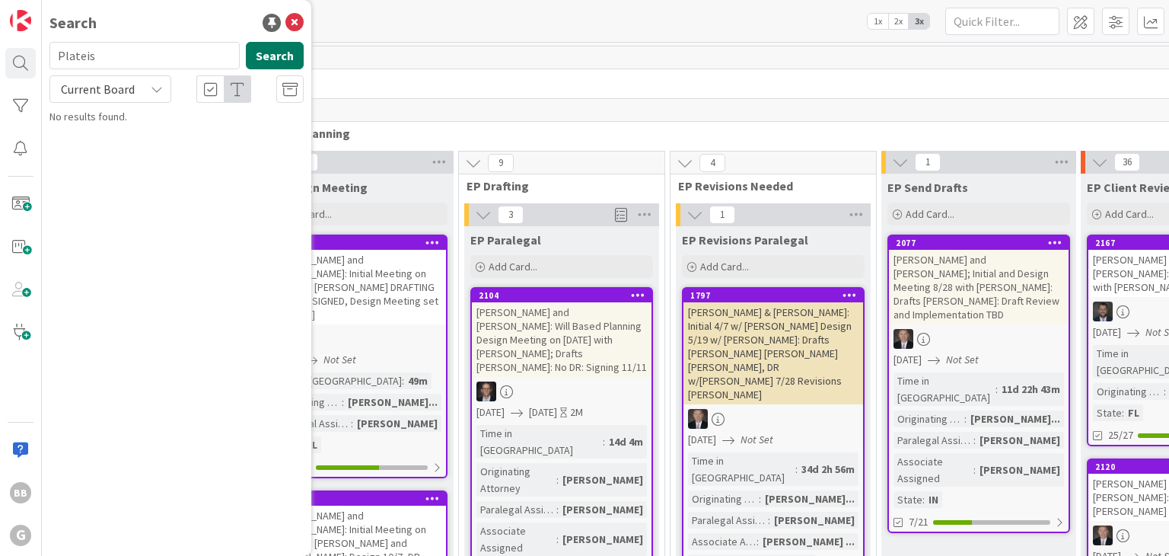
type input "Plateis"
click at [289, 61] on button "Search" at bounding box center [275, 55] width 58 height 27
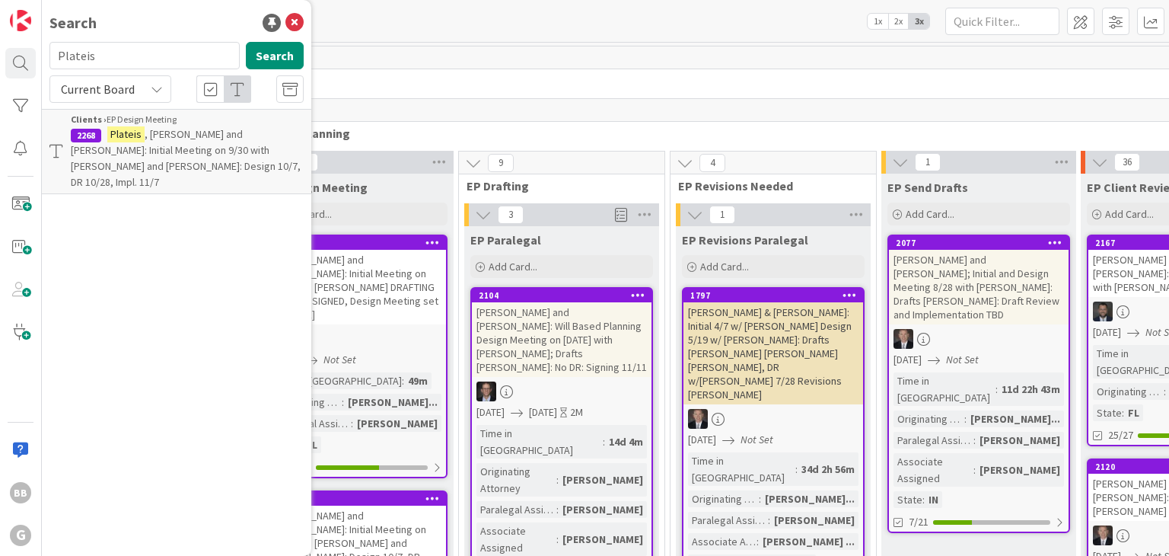
click at [171, 132] on span ", Eric and Diane: Initial Meeting on 9/30 with Brad and Chris: Design 10/7, DR …" at bounding box center [186, 158] width 230 height 62
